Goal: Navigation & Orientation: Find specific page/section

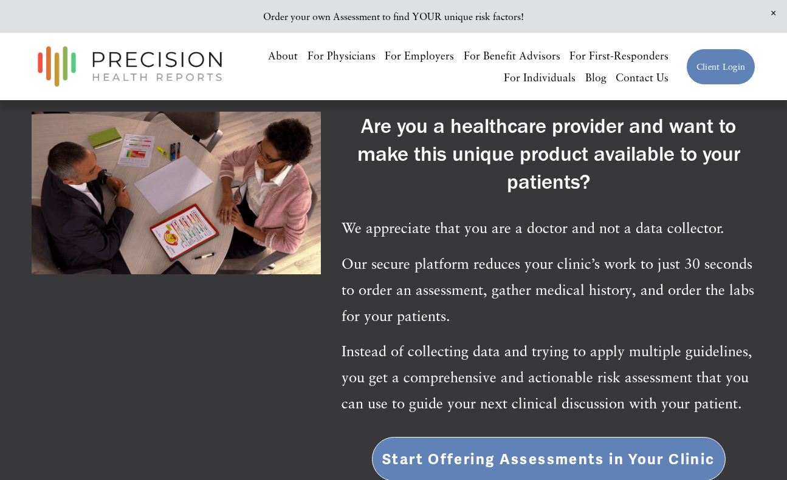
scroll to position [2428, 0]
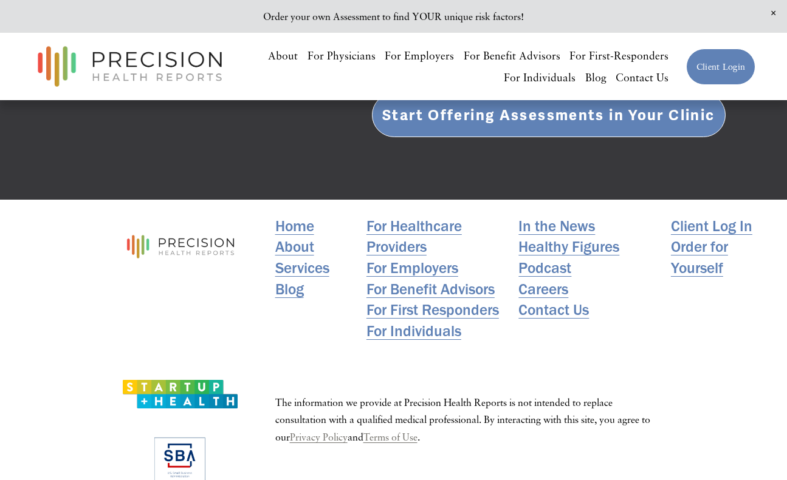
click at [537, 279] on link "Careers" at bounding box center [543, 289] width 50 height 21
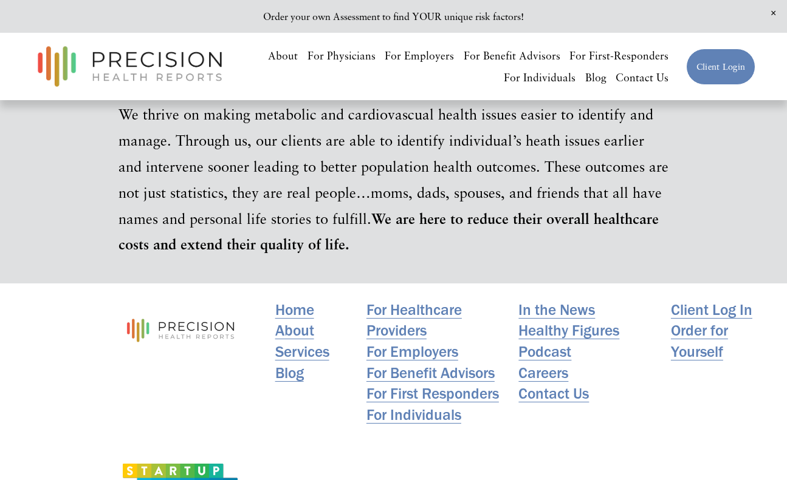
scroll to position [899, 0]
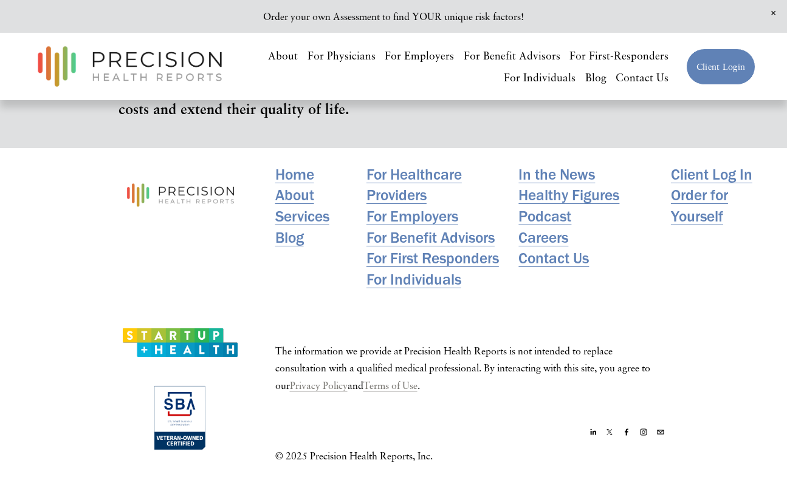
click at [594, 432] on use "linkedin-unauth" at bounding box center [593, 432] width 15 height 15
